Goal: Go to known website: Go to known website

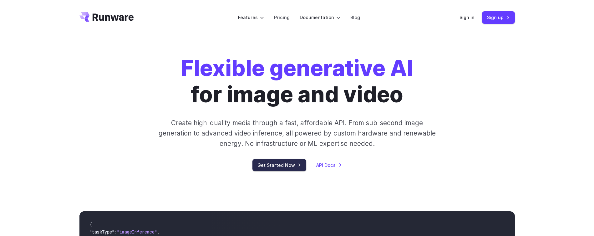
click at [268, 166] on link "Get Started Now" at bounding box center [279, 165] width 54 height 12
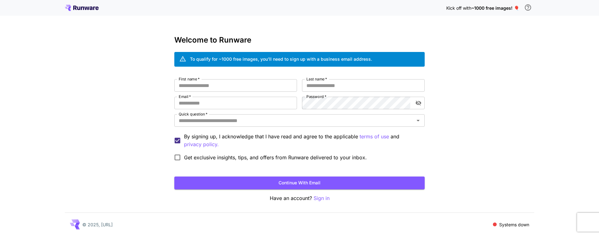
click at [85, 9] on icon at bounding box center [86, 8] width 5 height 3
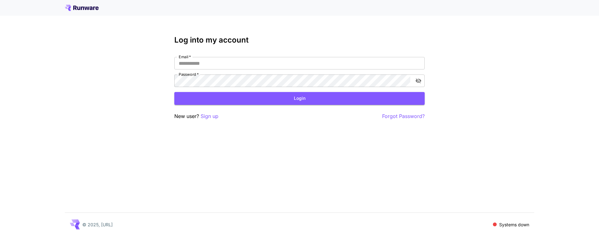
click at [88, 2] on div at bounding box center [299, 8] width 599 height 16
click at [87, 6] on icon at bounding box center [82, 8] width 34 height 6
click at [494, 224] on span at bounding box center [495, 224] width 4 height 4
click at [512, 224] on p "Systems down" at bounding box center [514, 224] width 30 height 7
